Goal: Information Seeking & Learning: Find specific fact

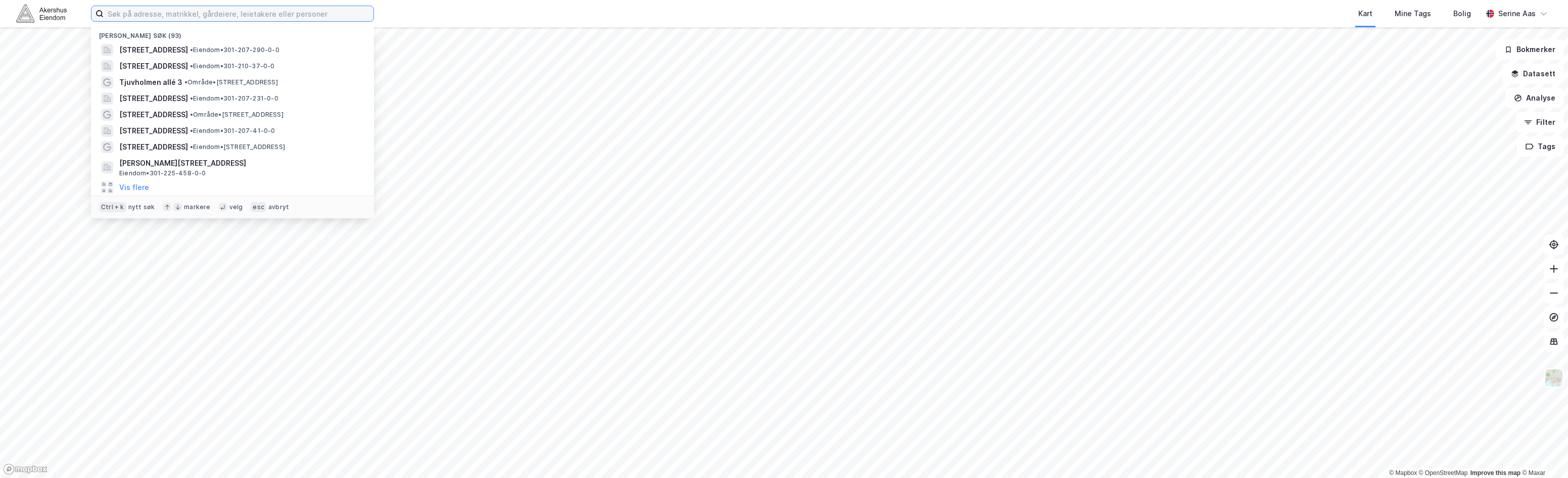
click at [108, 12] on input at bounding box center [238, 13] width 270 height 15
paste input "Lilletorget 1"
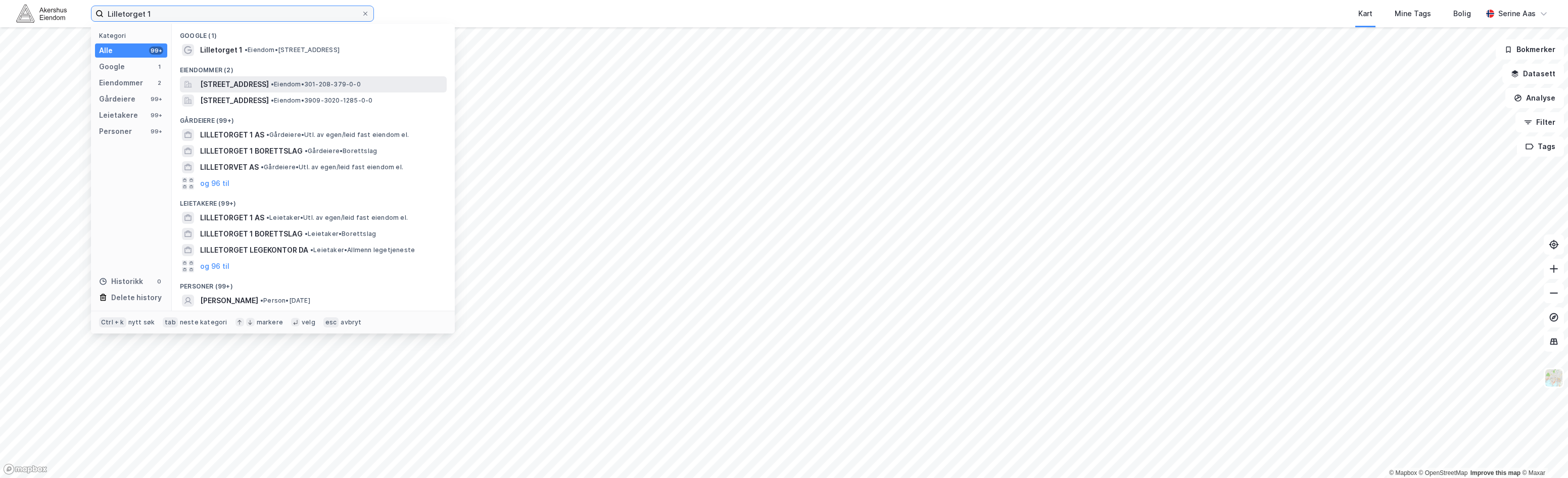
type input "Lilletorget 1"
click at [239, 88] on span "[STREET_ADDRESS]" at bounding box center [234, 85] width 69 height 12
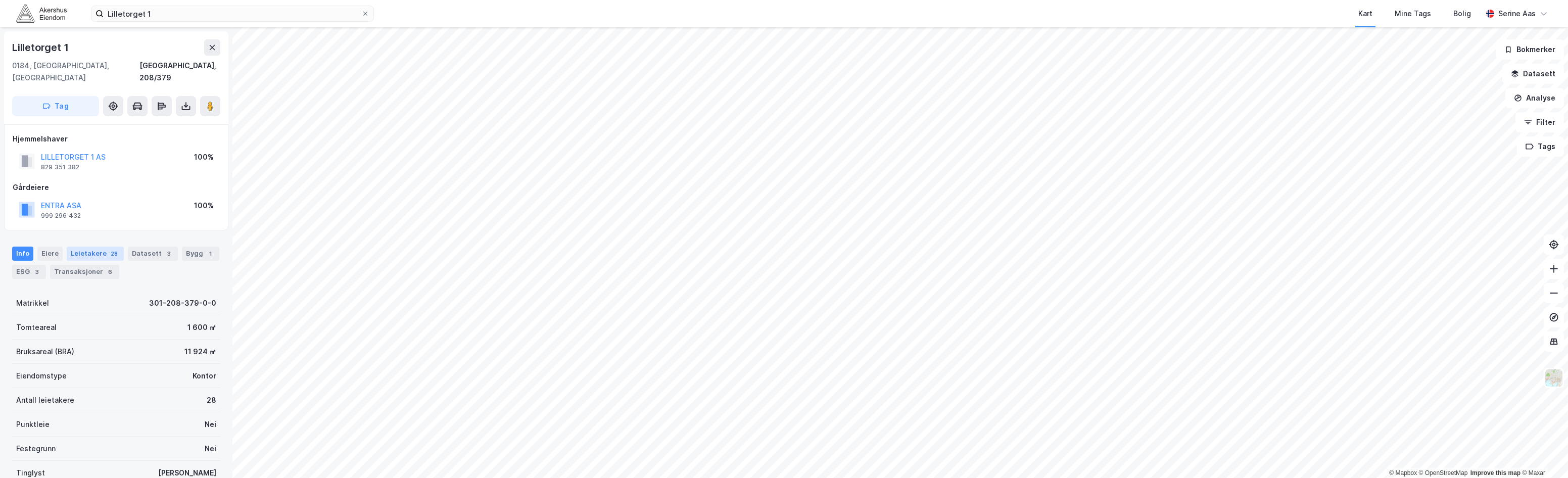
click at [108, 248] on div "28" at bounding box center [114, 253] width 11 height 10
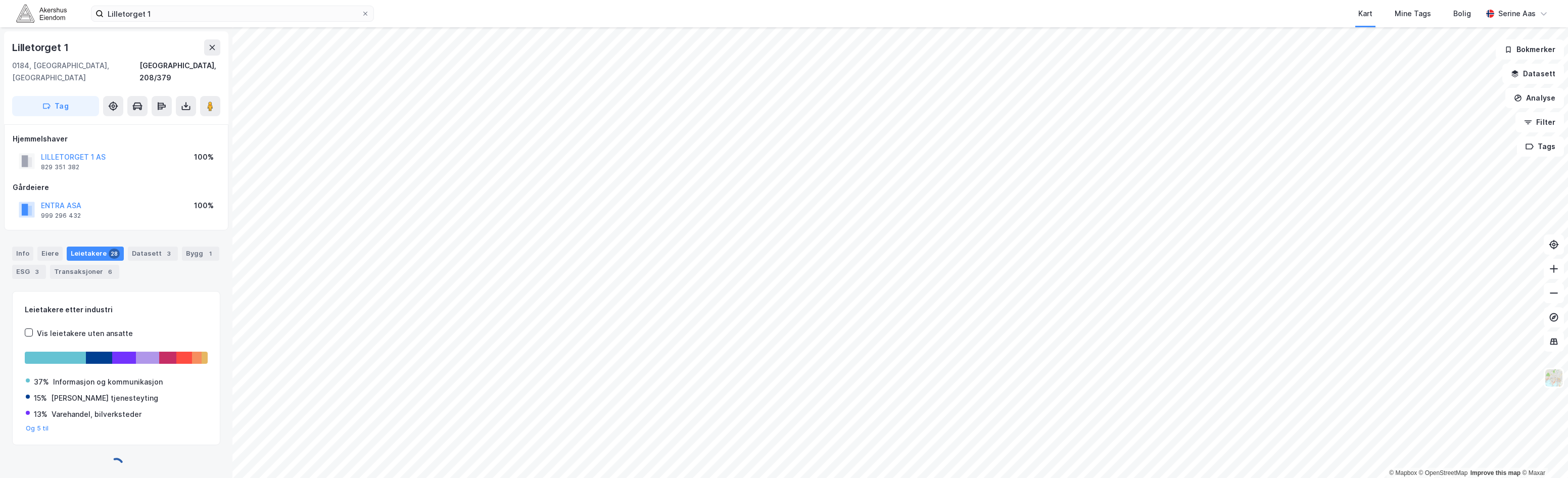
click at [108, 248] on div "28" at bounding box center [114, 253] width 11 height 10
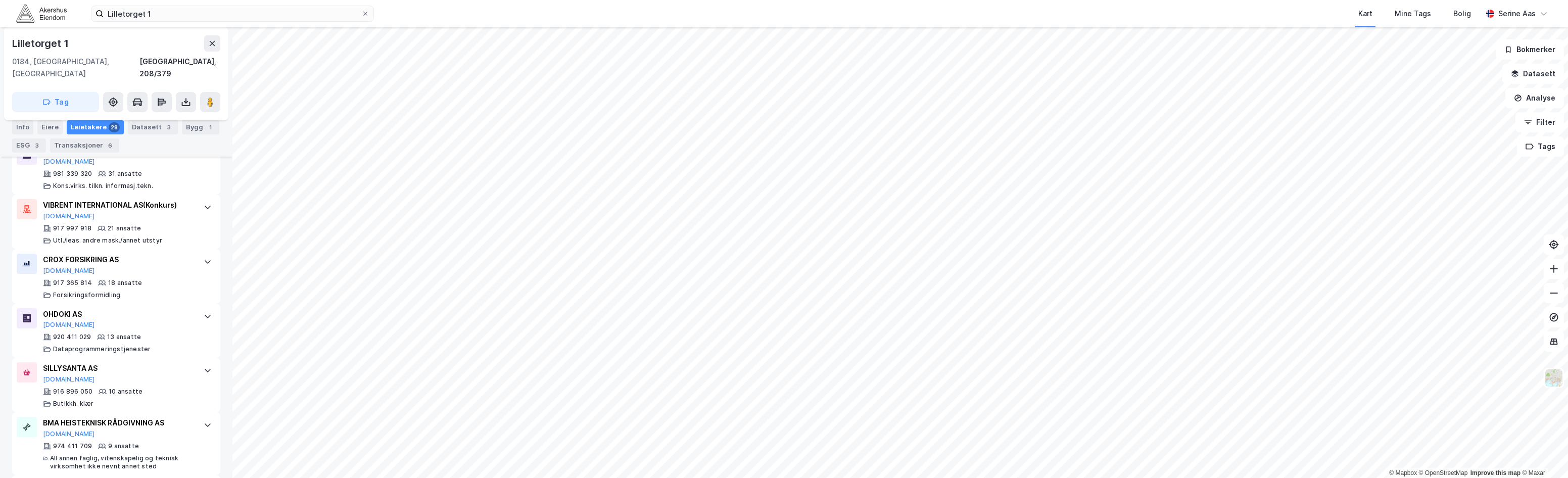
scroll to position [253, 0]
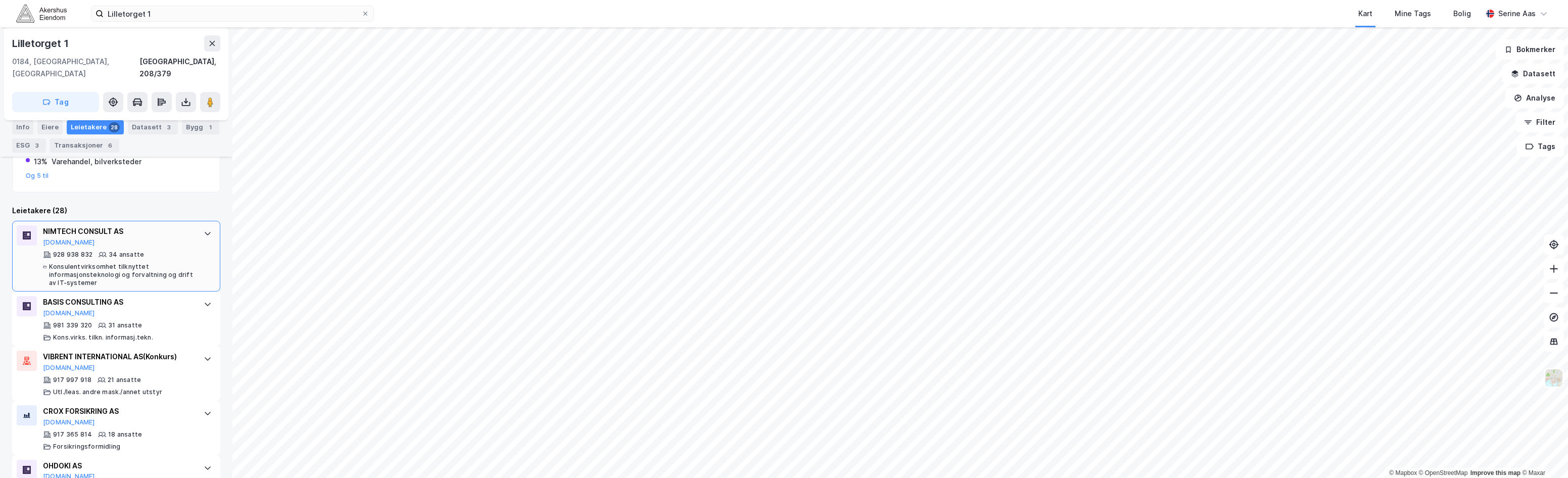
click at [192, 221] on div "NIMTECH CONSULT AS [DOMAIN_NAME] 928 938 832 34 ansatte Konsulentvirksomhet til…" at bounding box center [116, 256] width 208 height 71
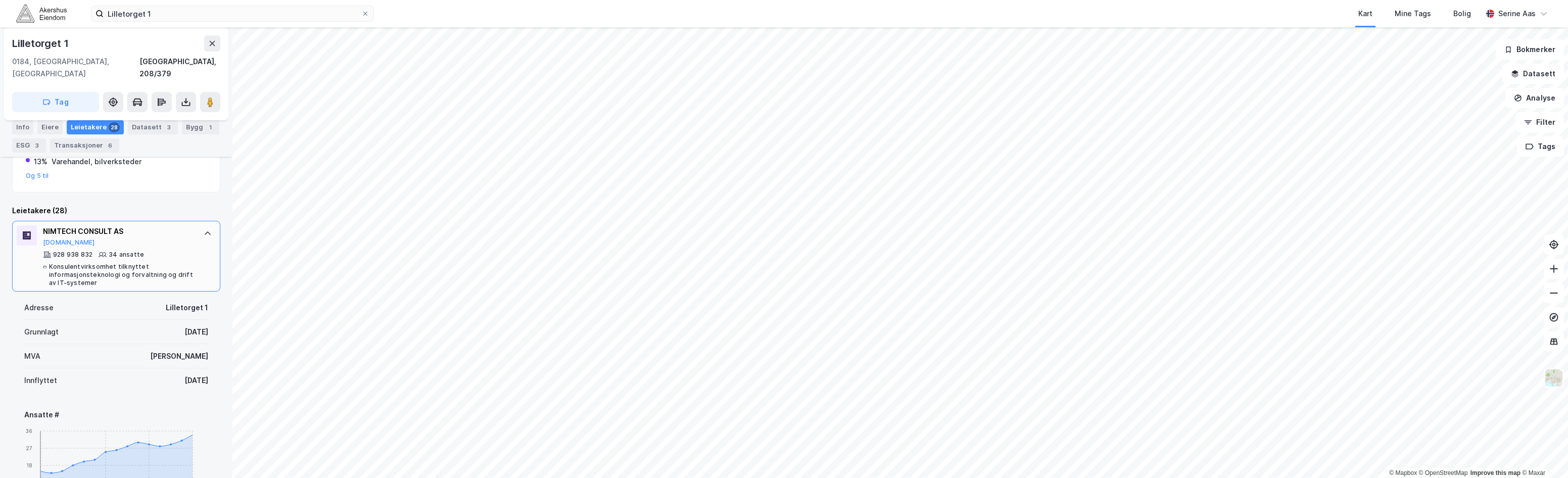
click at [204, 230] on icon at bounding box center [208, 233] width 8 height 8
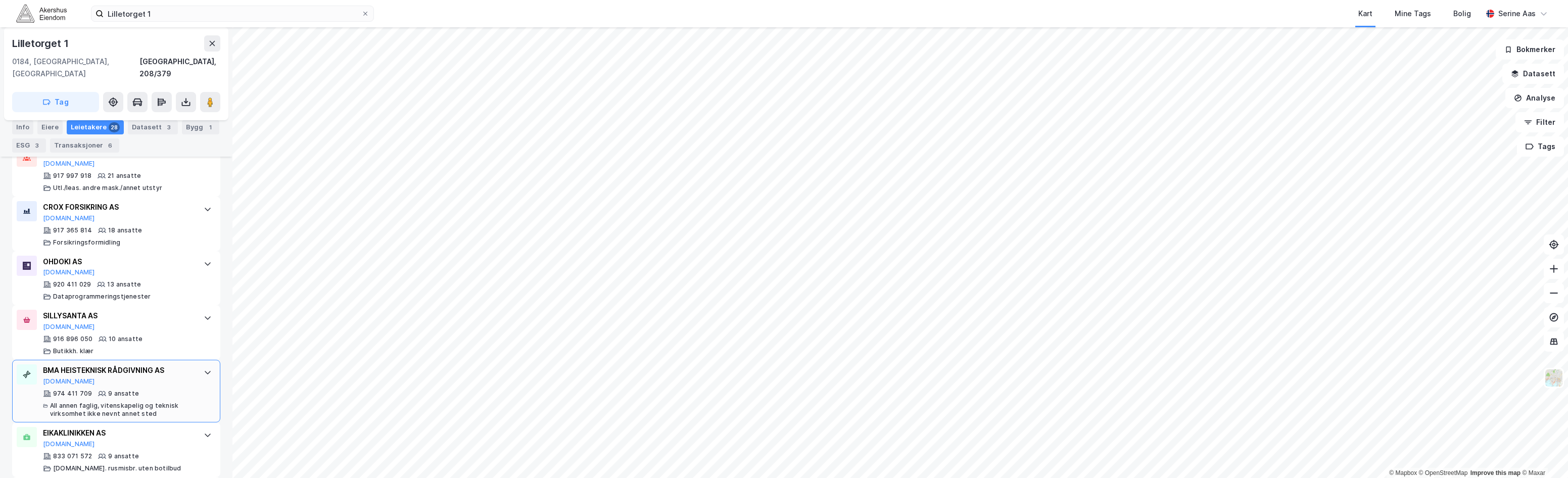
scroll to position [505, 0]
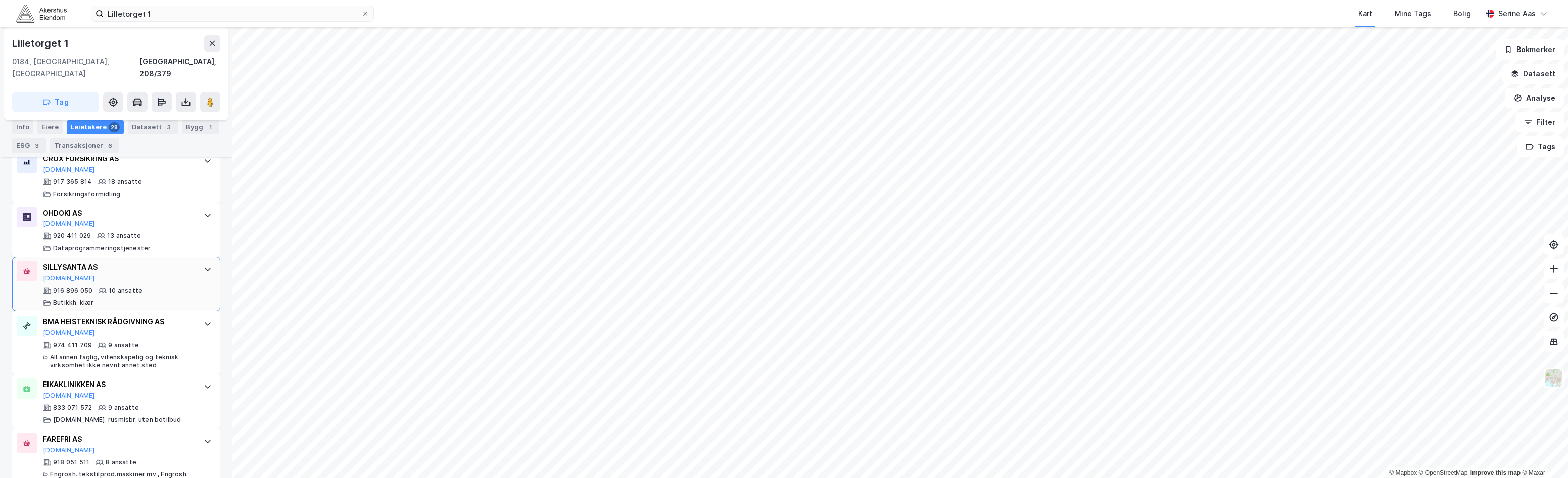
click at [103, 261] on div "SILLYSANTA AS" at bounding box center [118, 267] width 150 height 12
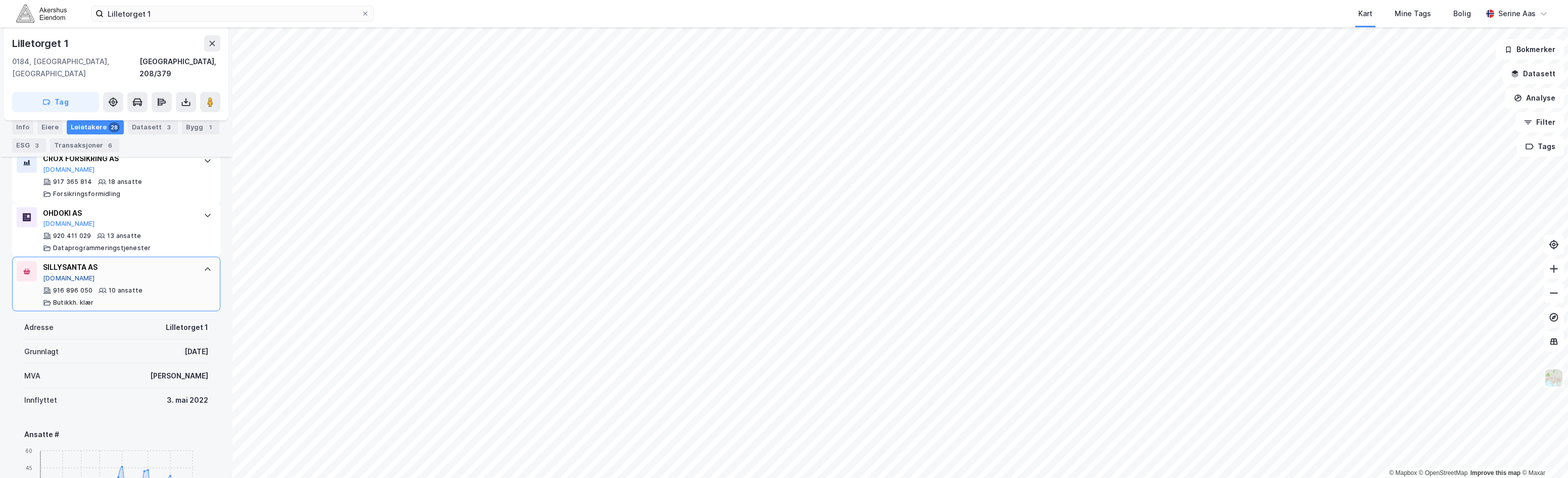
click at [58, 275] on button "[DOMAIN_NAME]" at bounding box center [69, 278] width 52 height 8
